Goal: Transaction & Acquisition: Purchase product/service

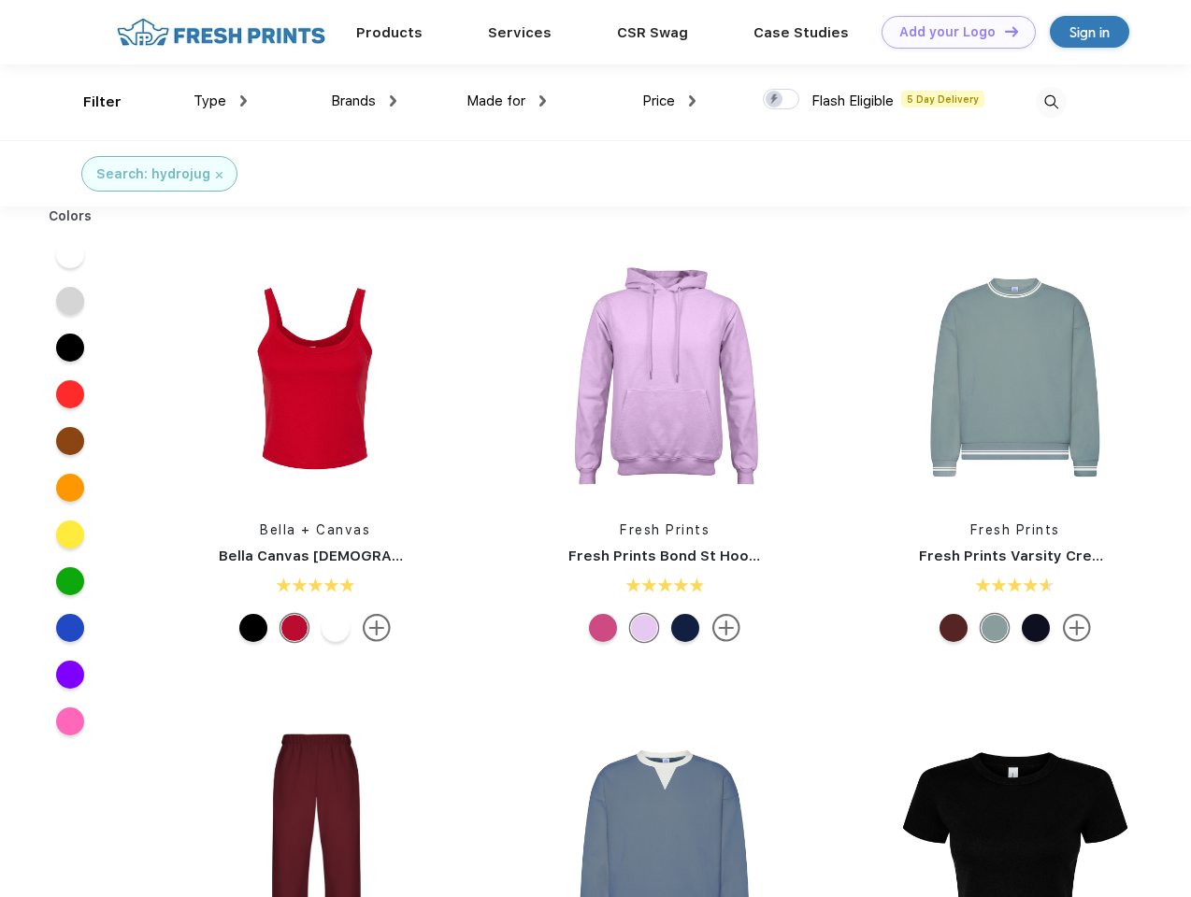
scroll to position [1, 0]
click at [952, 32] on link "Add your Logo Design Tool" at bounding box center [959, 32] width 154 height 33
click at [0, 0] on div "Design Tool" at bounding box center [0, 0] width 0 height 0
click at [1003, 31] on link "Add your Logo Design Tool" at bounding box center [959, 32] width 154 height 33
click at [90, 102] on div "Filter" at bounding box center [102, 103] width 38 height 22
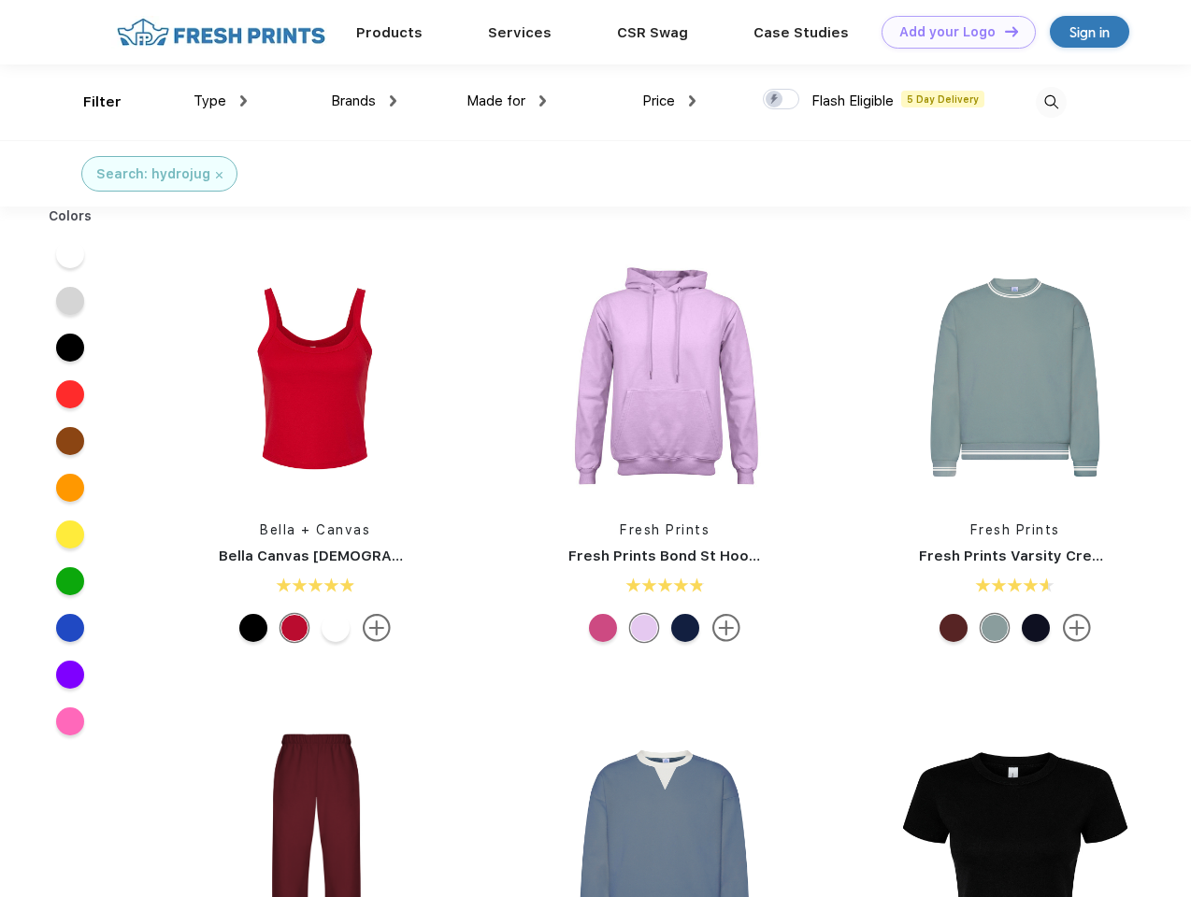
click at [221, 101] on span "Type" at bounding box center [210, 101] width 33 height 17
click at [364, 101] on span "Brands" at bounding box center [353, 101] width 45 height 17
click at [507, 101] on span "Made for" at bounding box center [495, 101] width 59 height 17
click at [669, 101] on span "Price" at bounding box center [658, 101] width 33 height 17
click at [782, 100] on div at bounding box center [781, 99] width 36 height 21
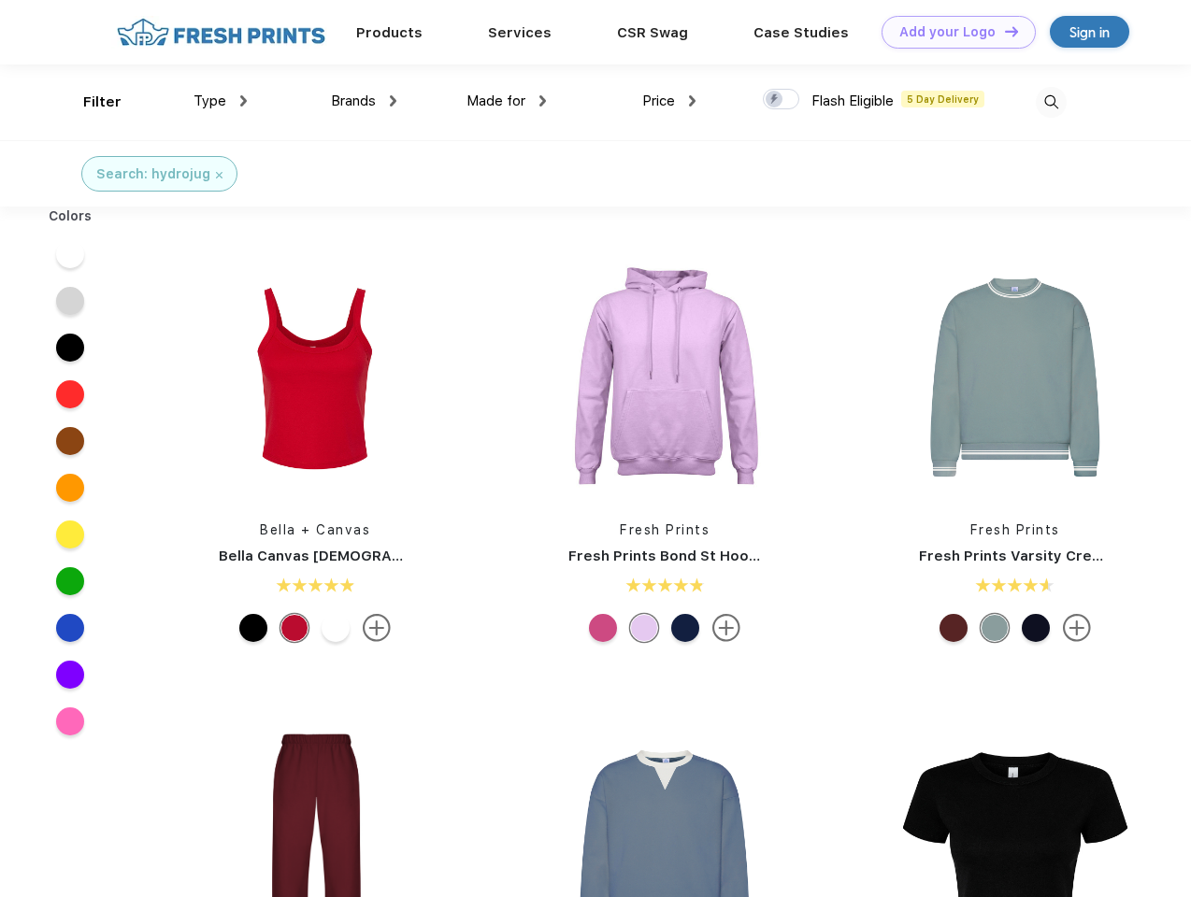
click at [775, 100] on input "checkbox" at bounding box center [769, 94] width 12 height 12
click at [1051, 102] on img at bounding box center [1051, 102] width 31 height 31
